Goal: Navigation & Orientation: Go to known website

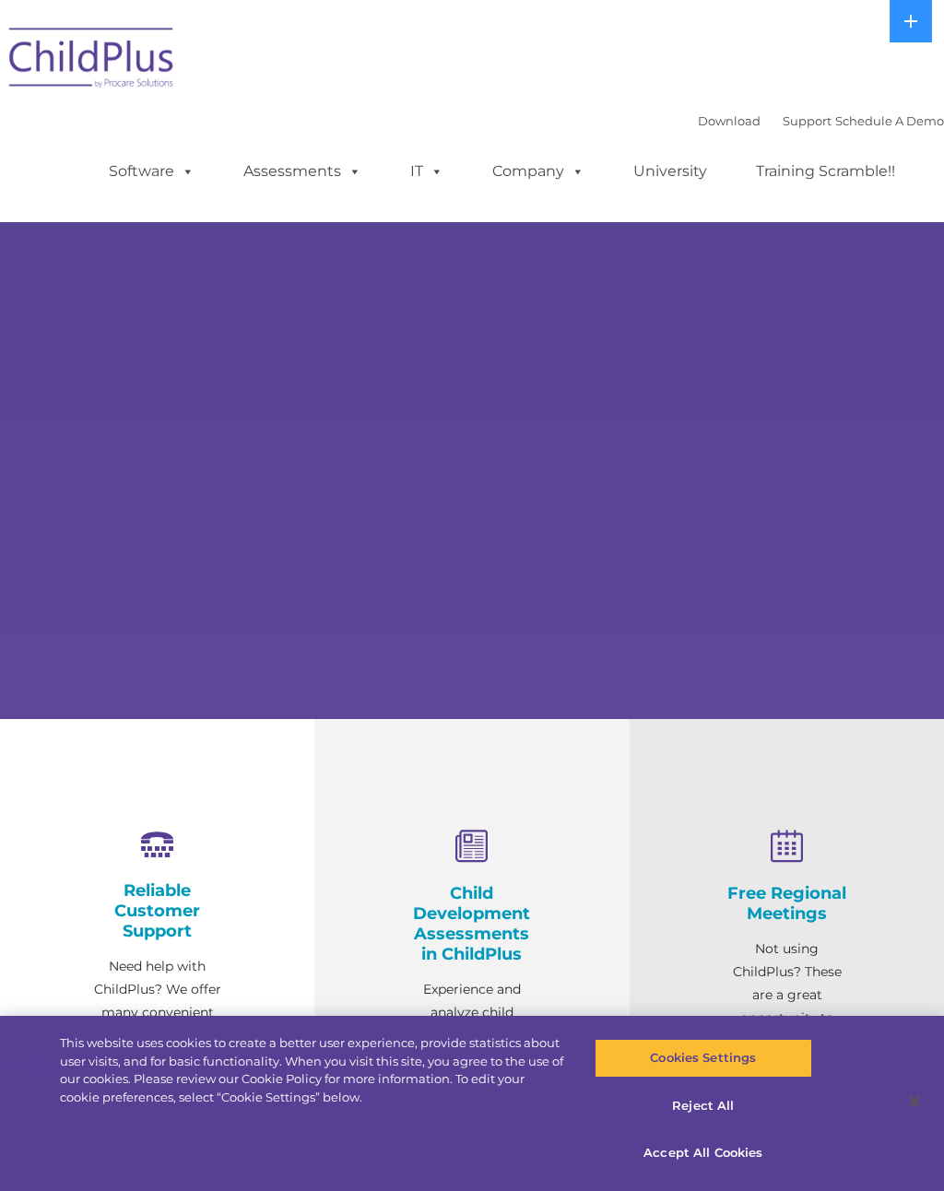
select select "MEDIUM"
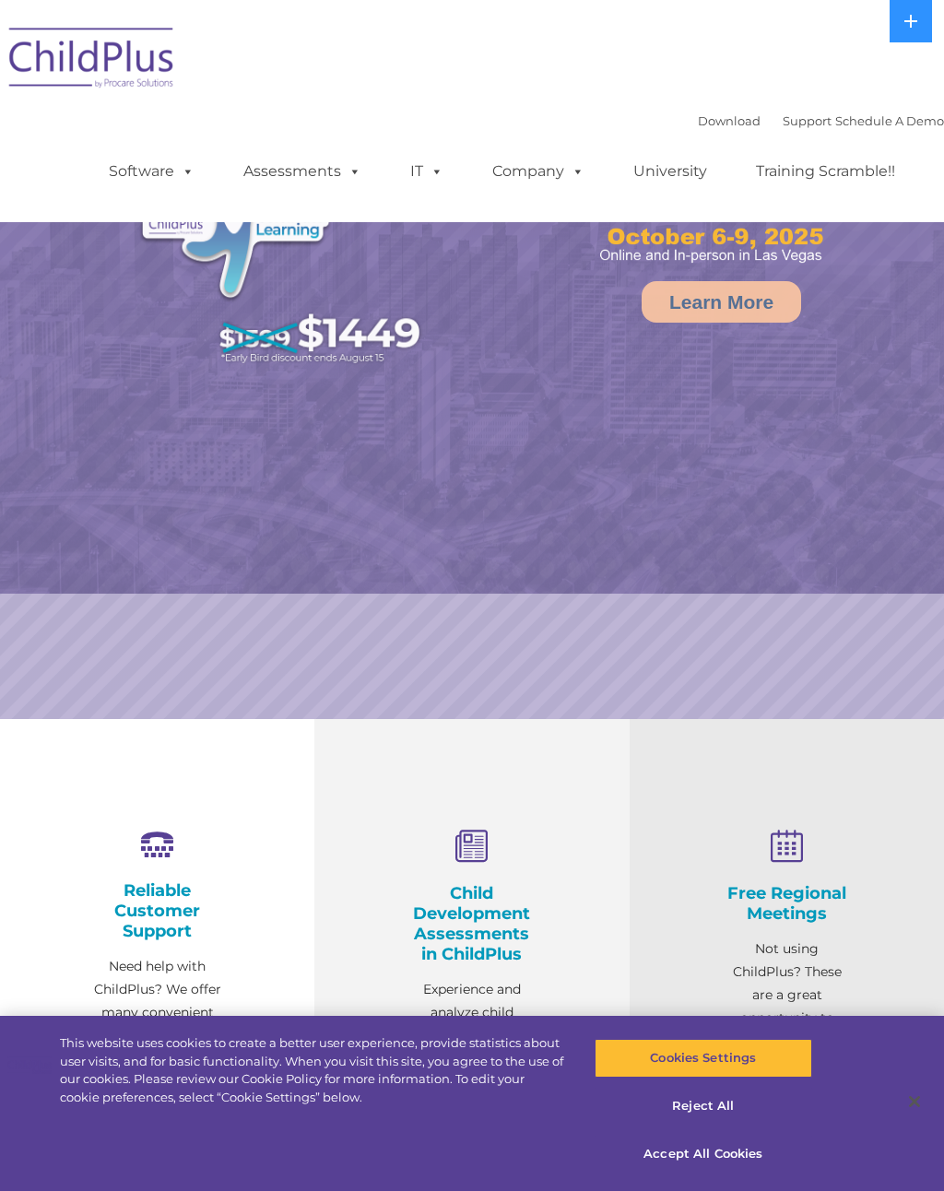
select select "MEDIUM"
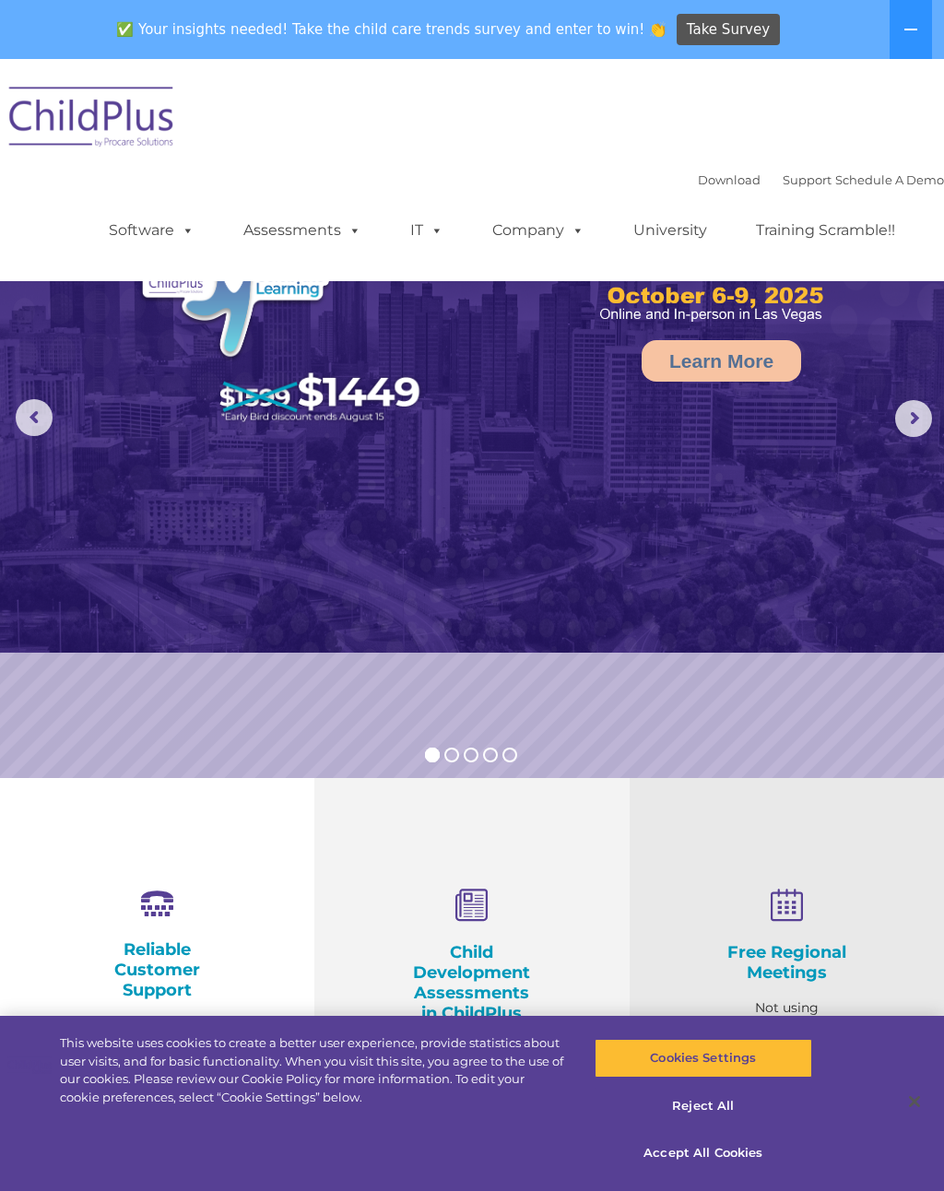
click at [922, 28] on button at bounding box center [910, 29] width 42 height 59
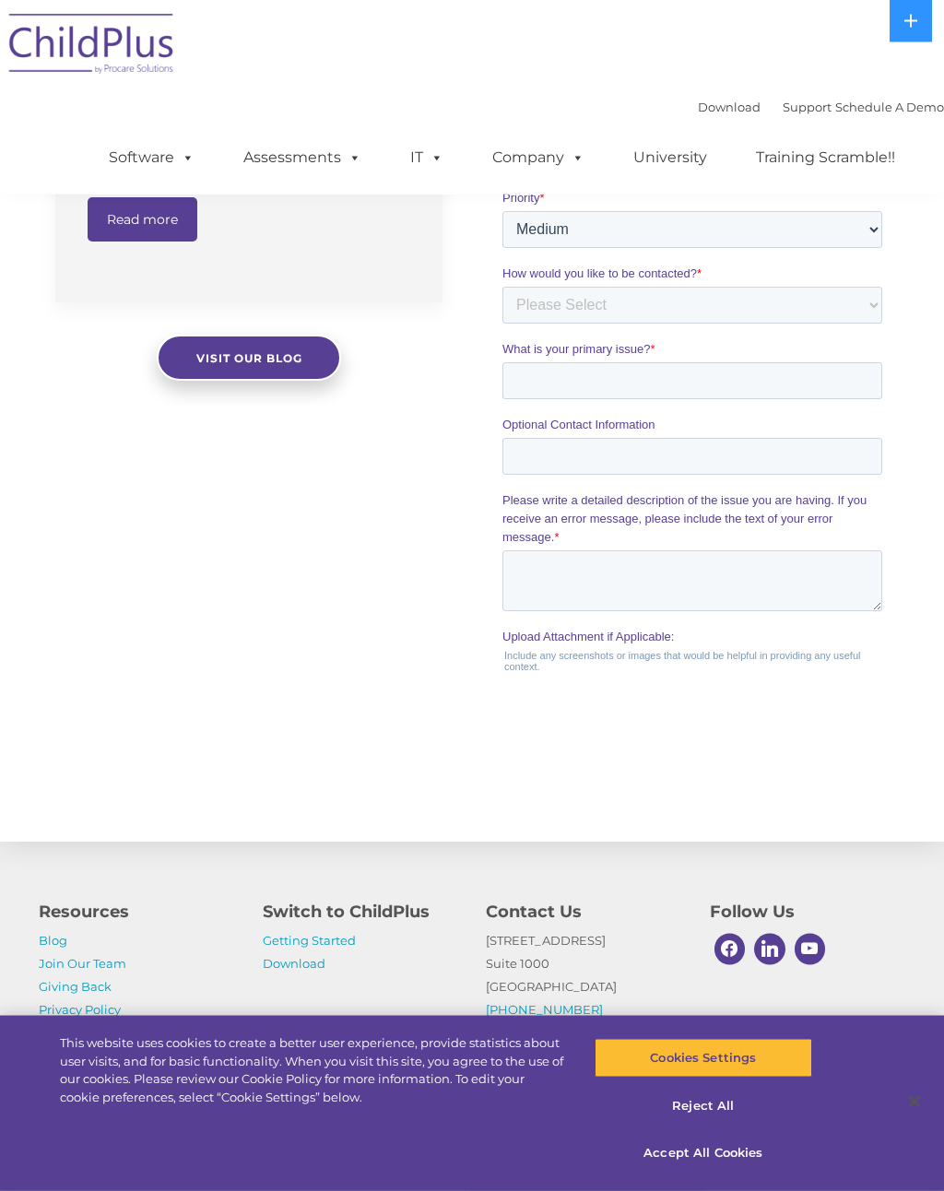
scroll to position [1694, 0]
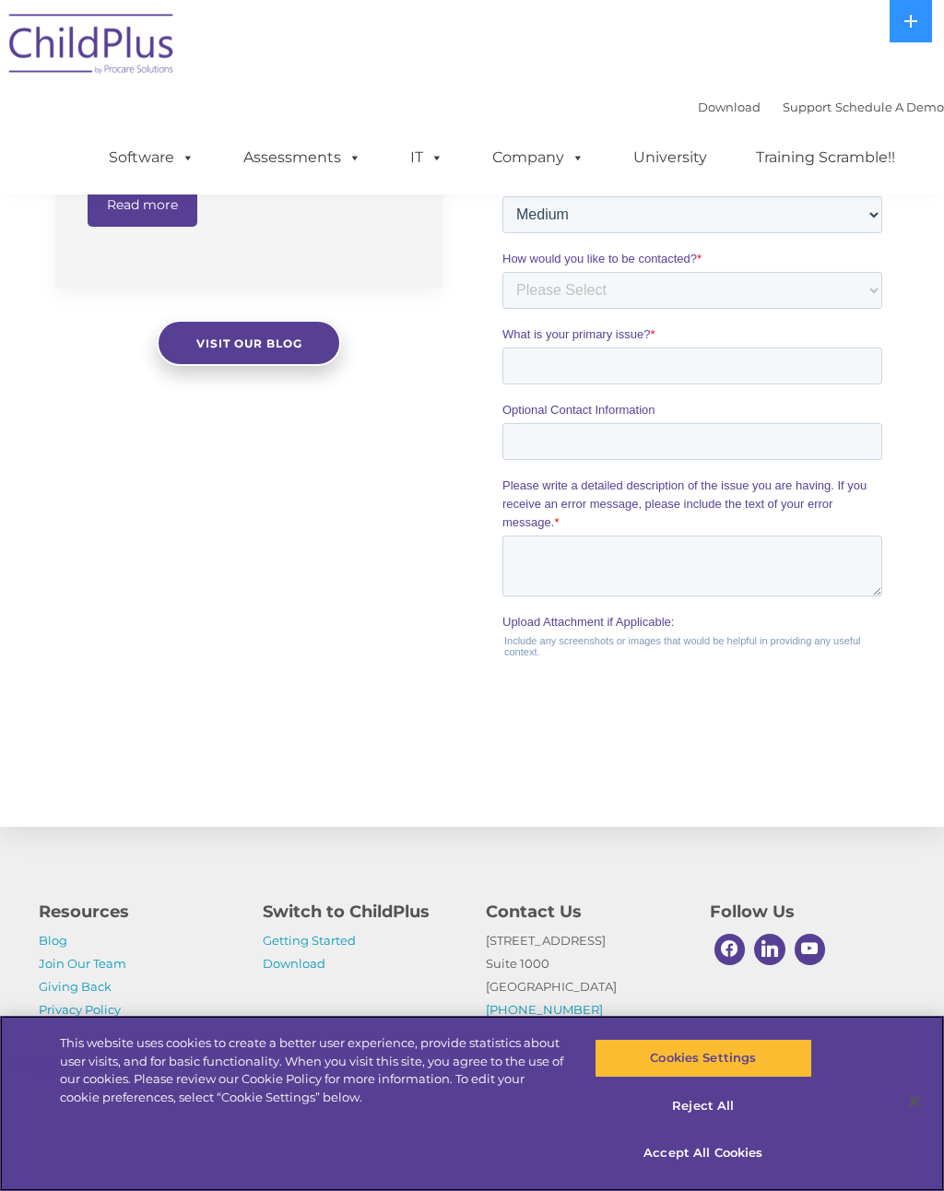
click at [694, 1172] on button "Accept All Cookies" at bounding box center [703, 1153] width 218 height 39
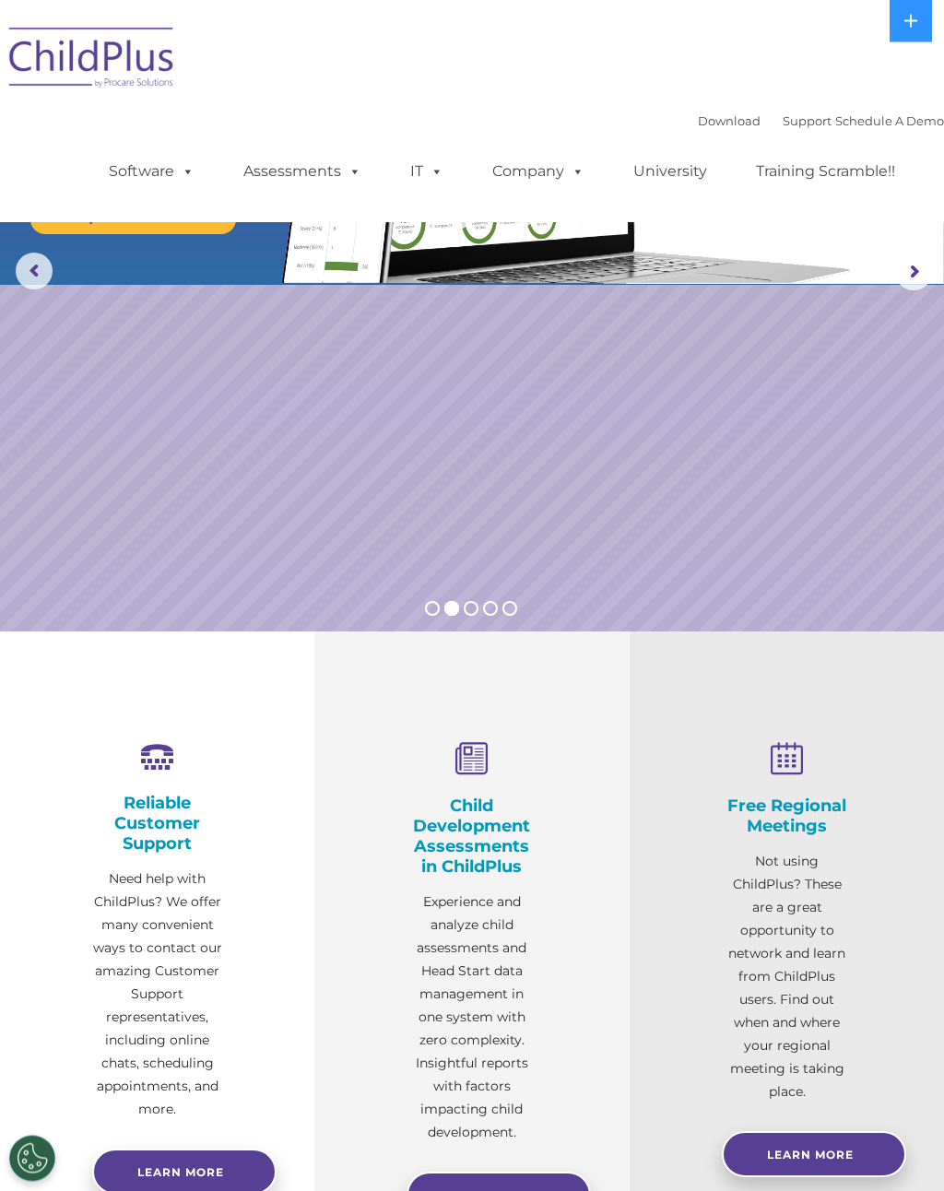
scroll to position [0, 0]
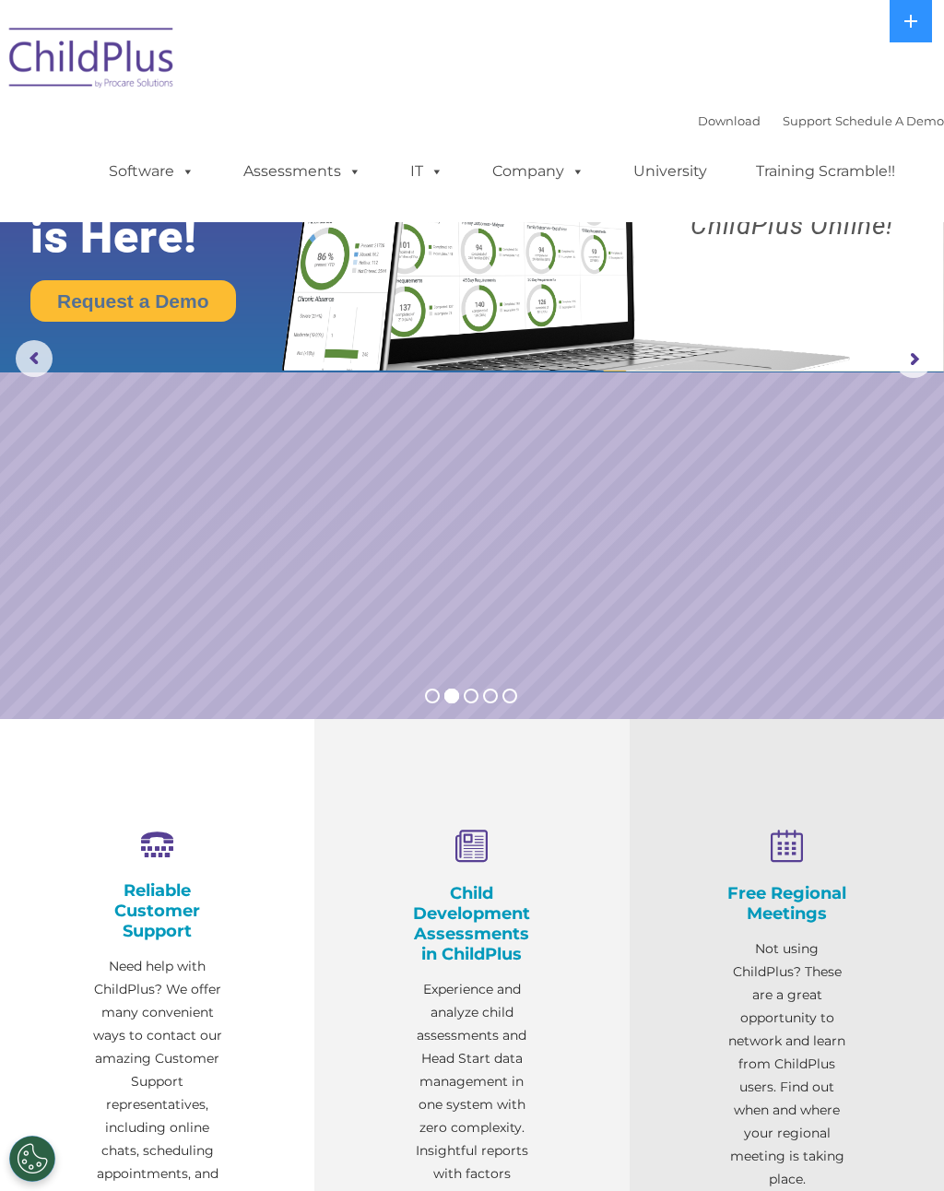
click at [907, 368] on rs-arrow at bounding box center [913, 359] width 37 height 37
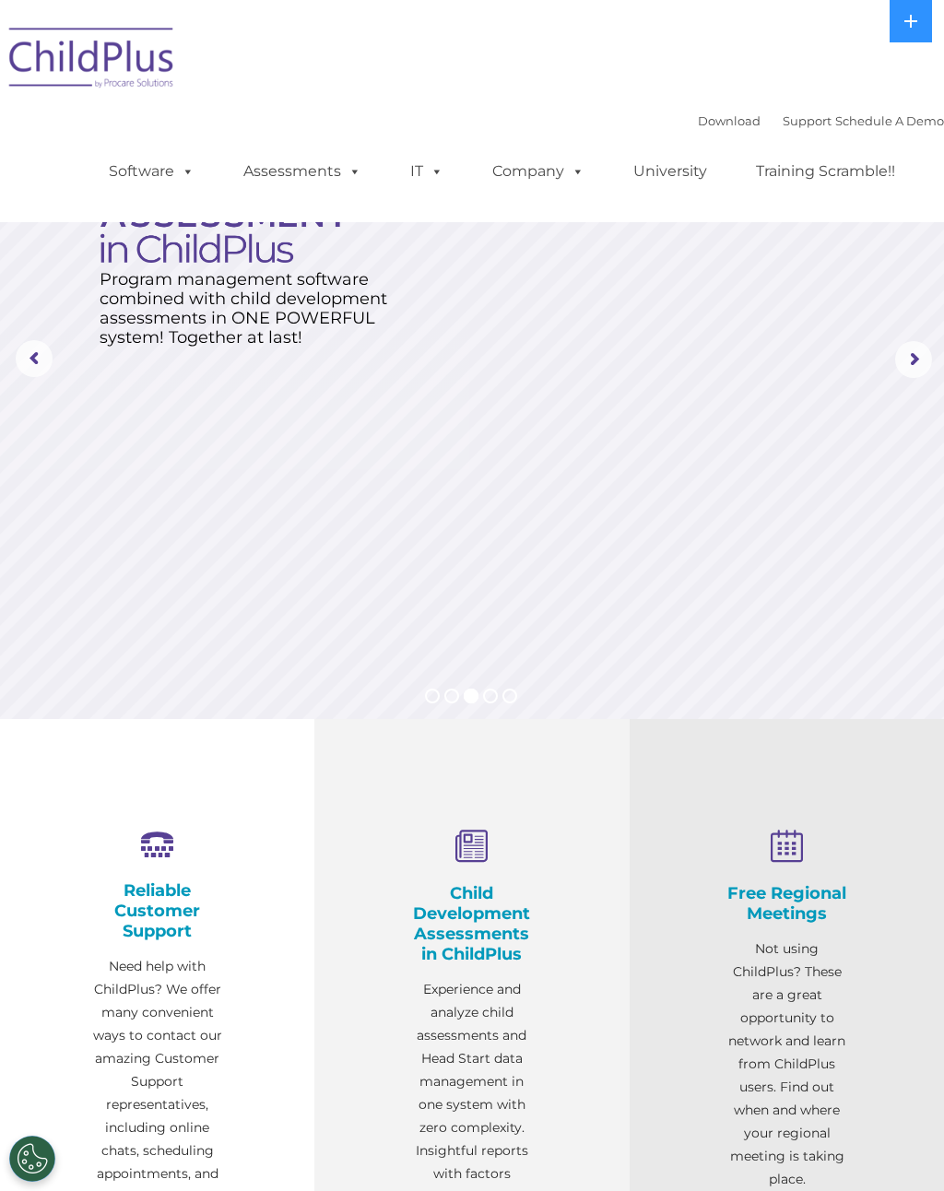
click at [913, 360] on rs-arrow at bounding box center [913, 359] width 37 height 37
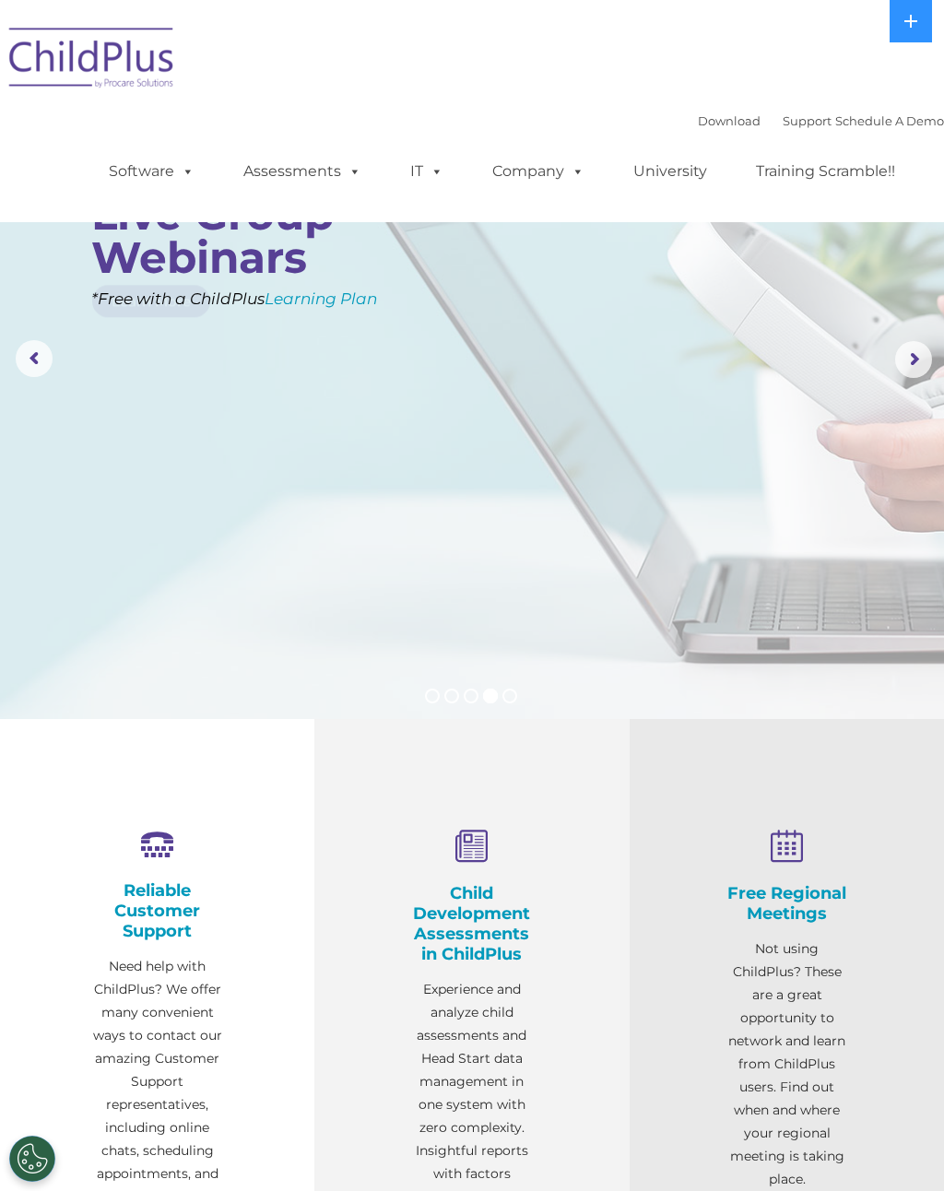
click at [909, 370] on rs-arrow at bounding box center [913, 359] width 37 height 37
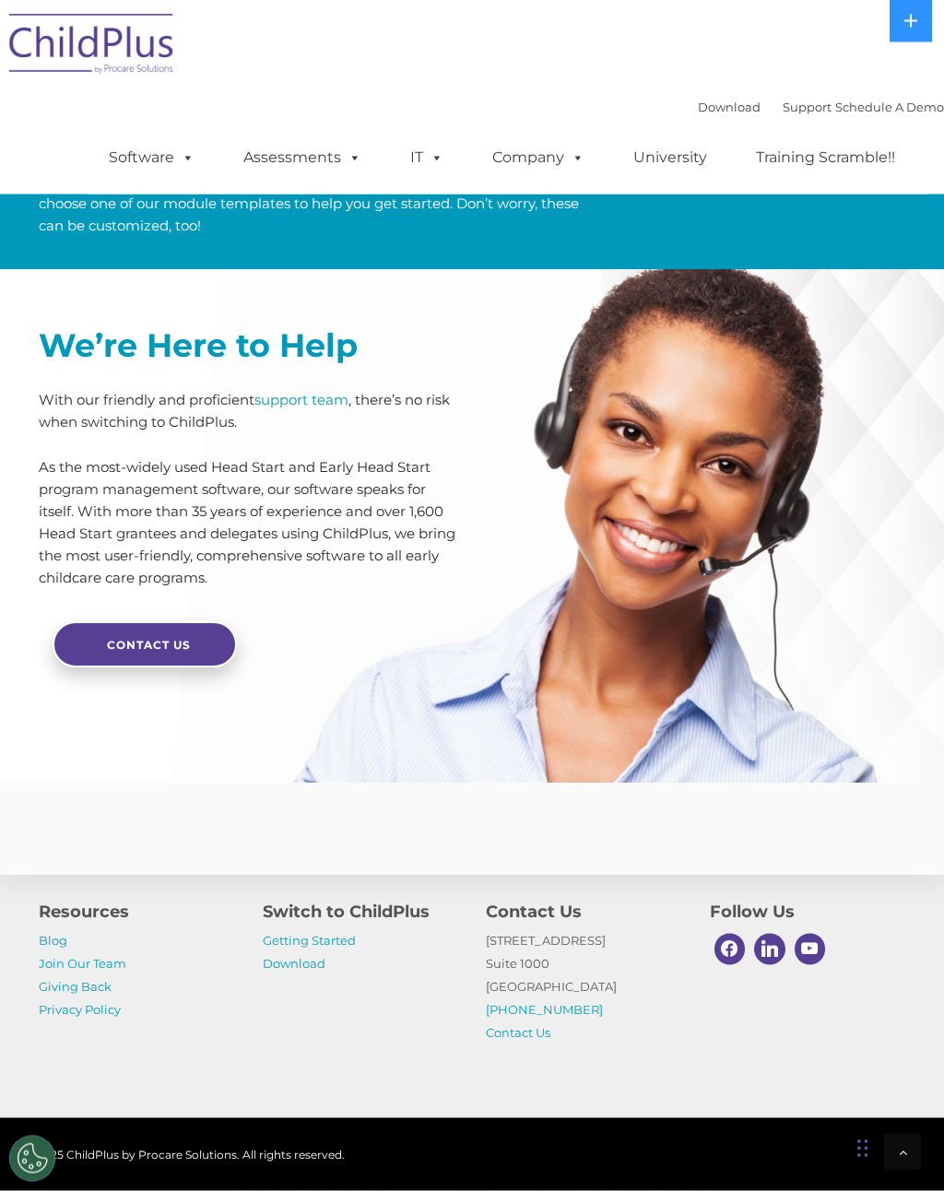
scroll to position [4246, 0]
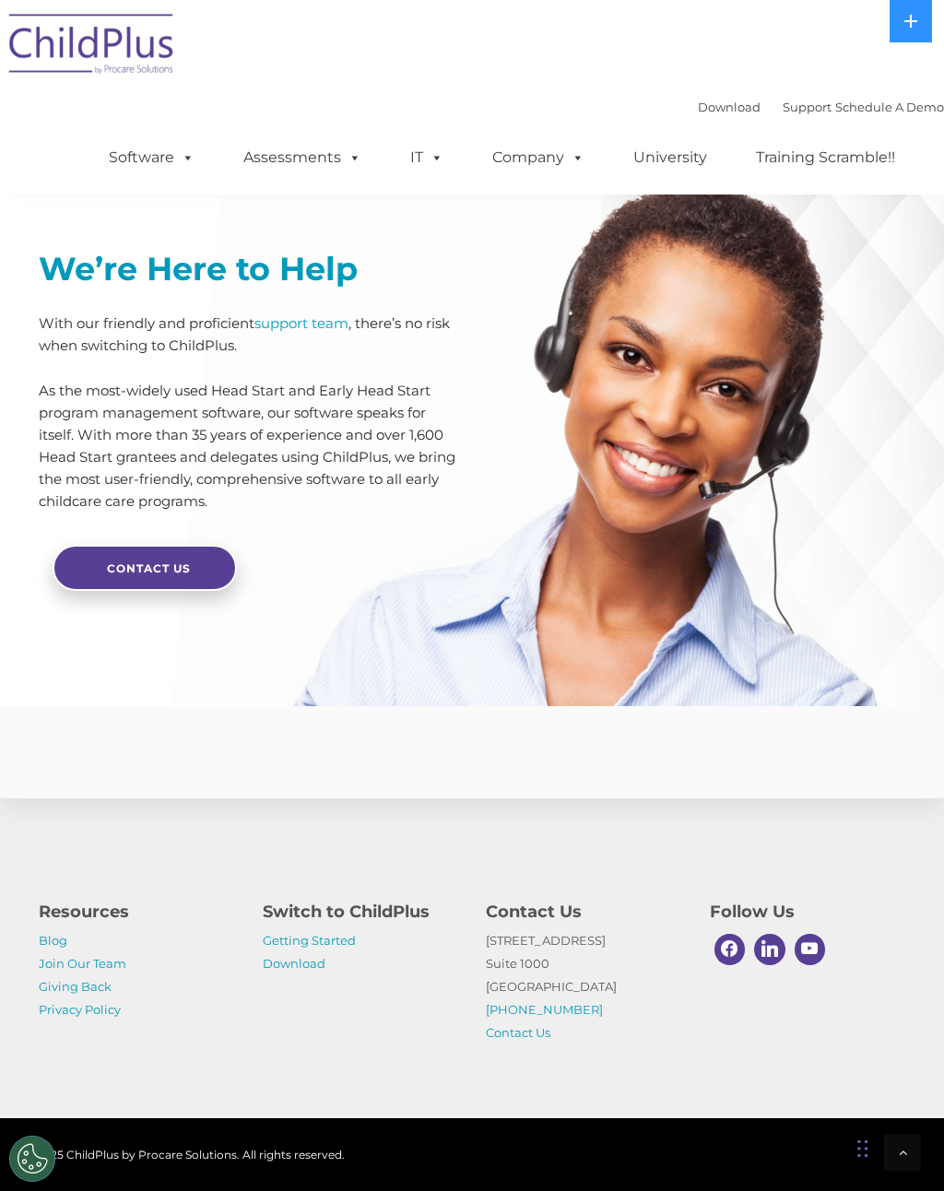
click at [833, 1168] on div "© 2025 ChildPlus by Procare Solutions. All rights reserved." at bounding box center [472, 1154] width 894 height 28
click at [850, 1168] on div "© 2025 ChildPlus by Procare Solutions. All rights reserved." at bounding box center [472, 1154] width 894 height 28
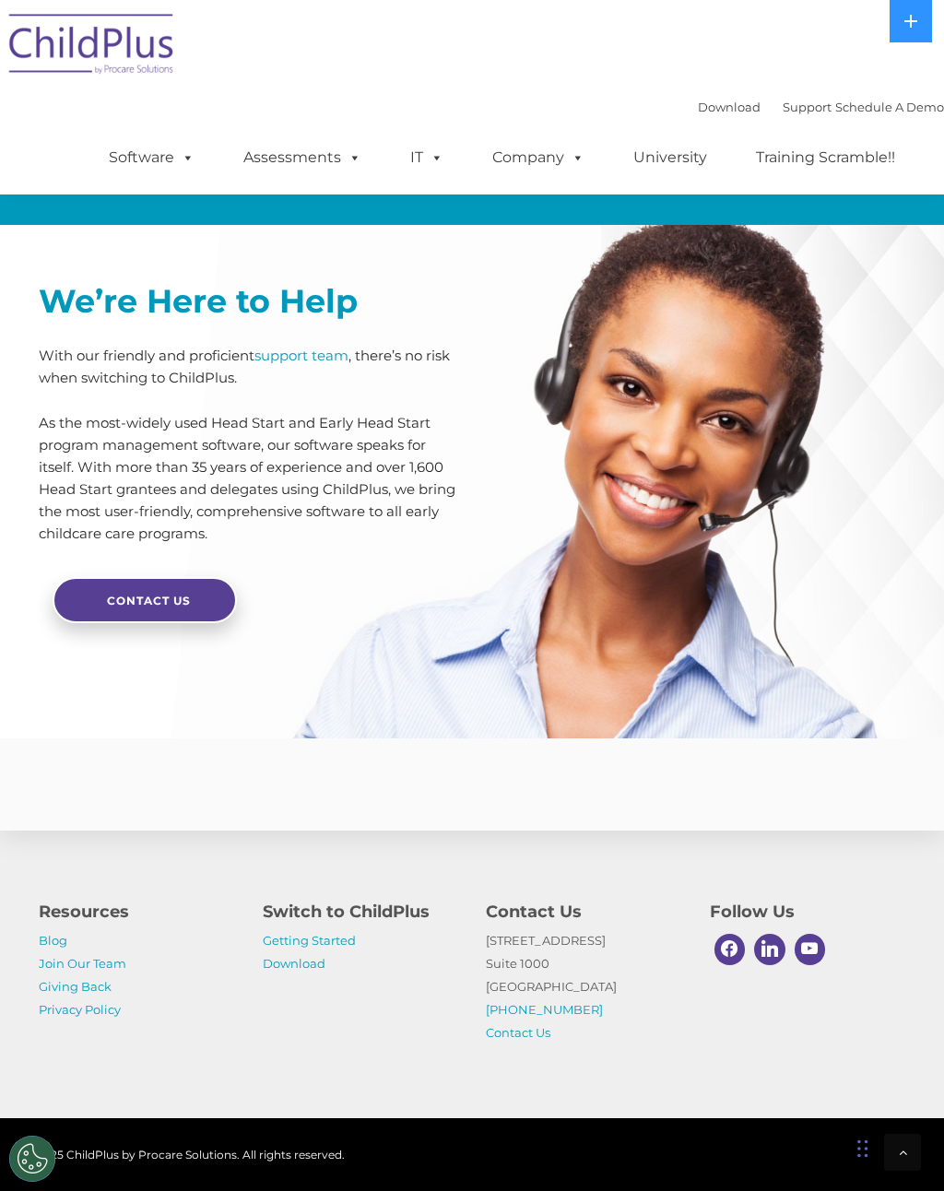
scroll to position [4207, 0]
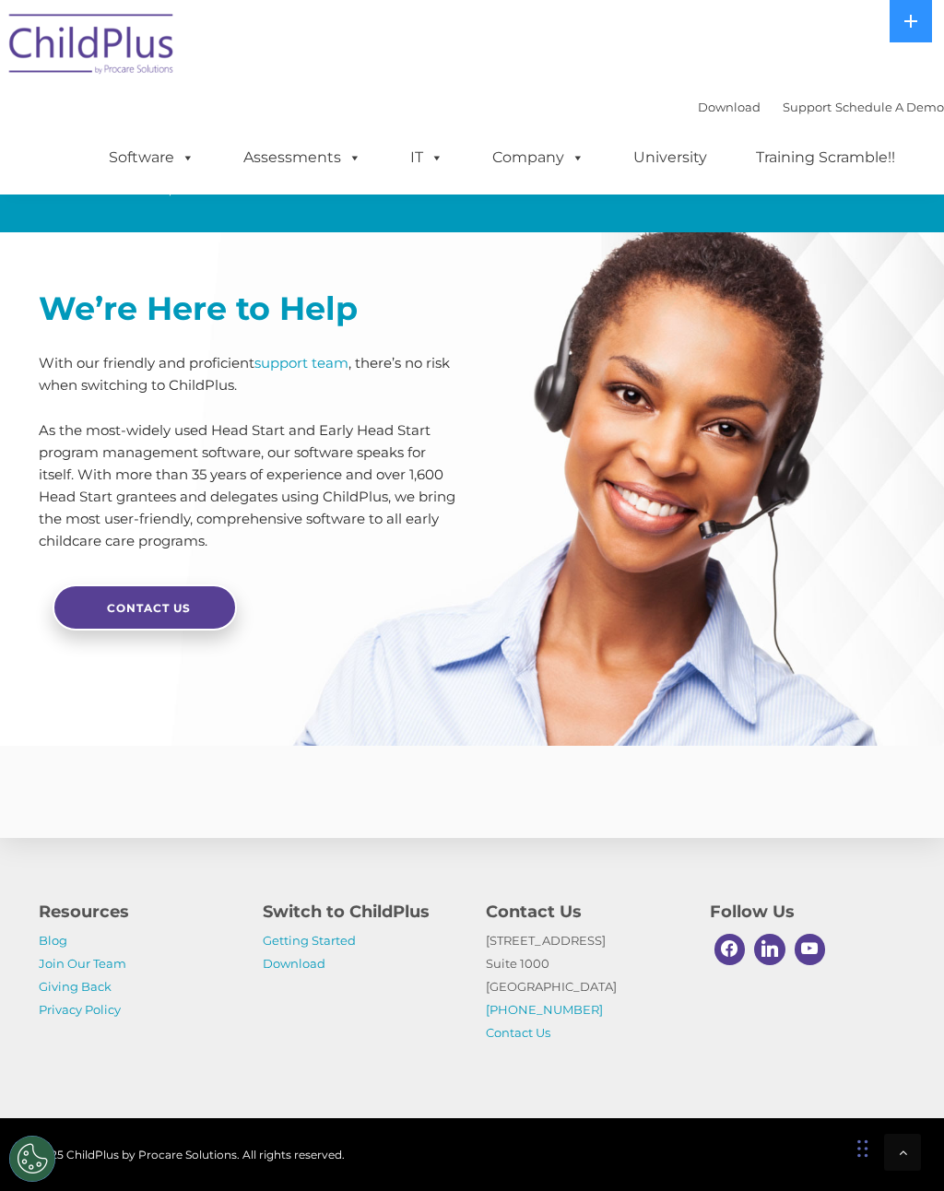
click at [900, 27] on button at bounding box center [910, 21] width 42 height 42
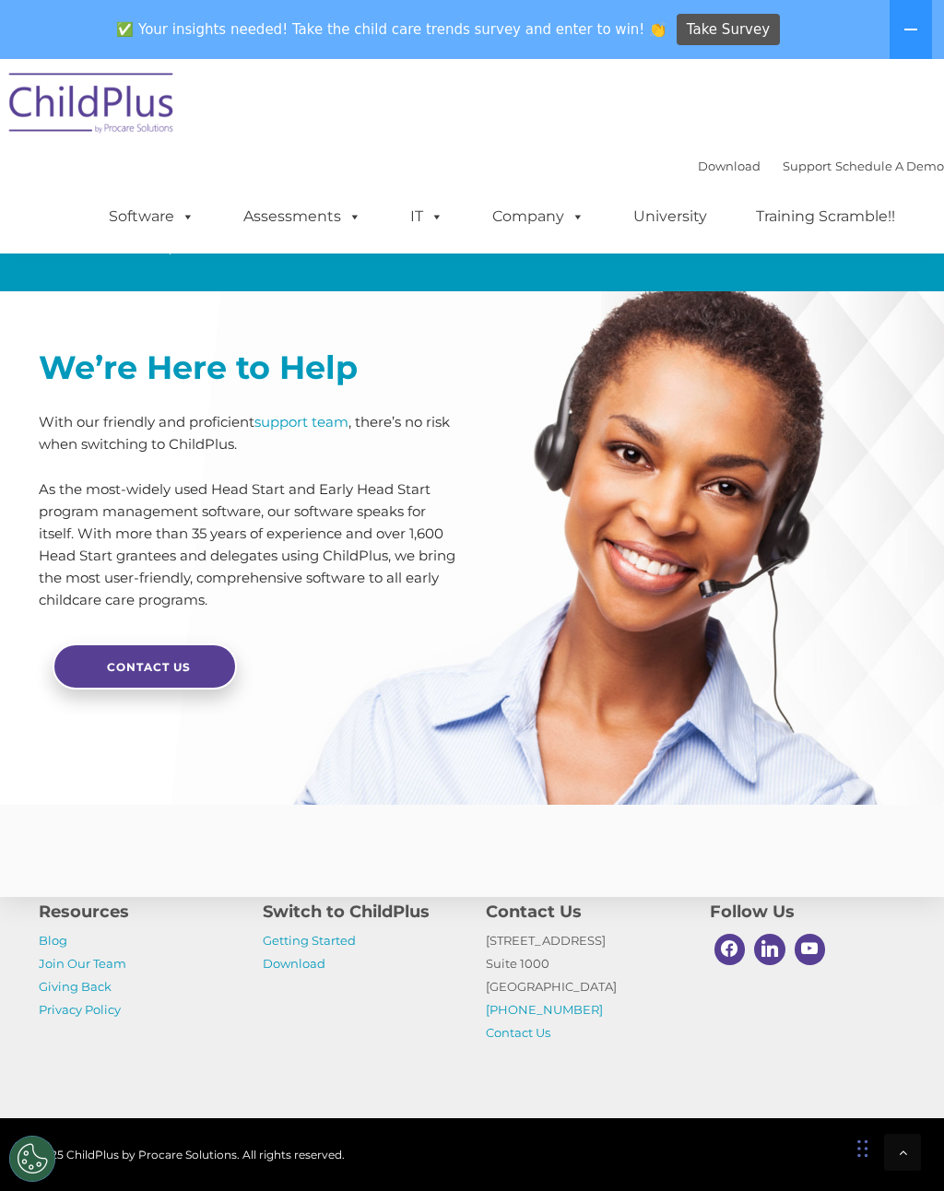
click at [911, 24] on icon at bounding box center [910, 29] width 15 height 15
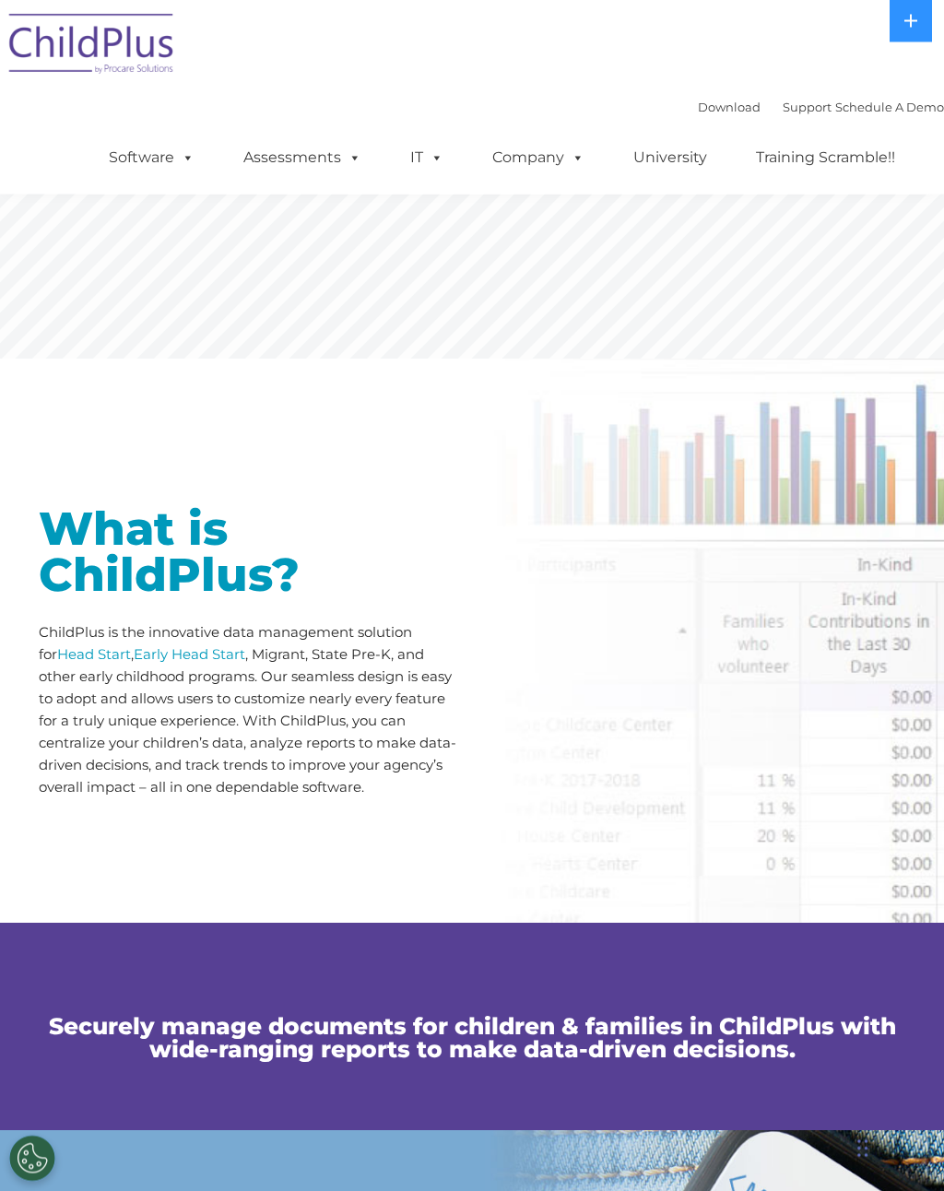
scroll to position [0, 0]
